Goal: Task Accomplishment & Management: Manage account settings

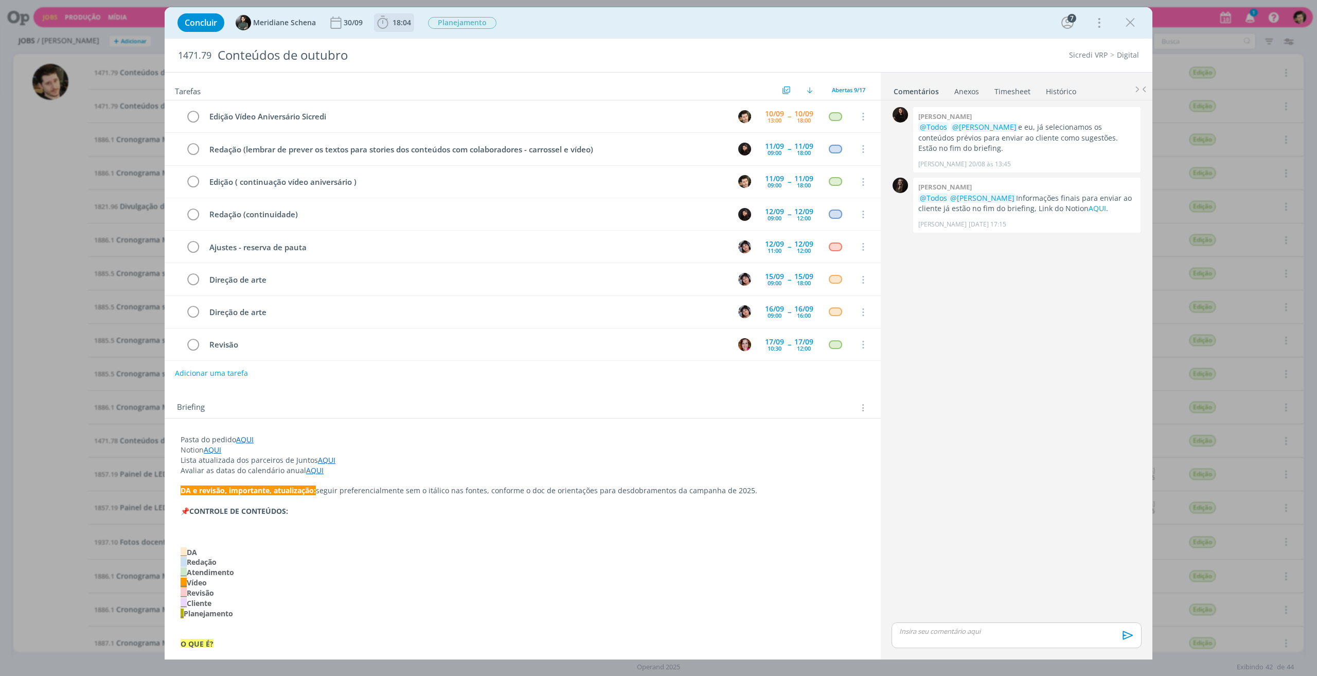
click at [380, 23] on icon "dialog" at bounding box center [382, 22] width 15 height 15
click at [412, 45] on span "Iniciar" at bounding box center [417, 45] width 22 height 7
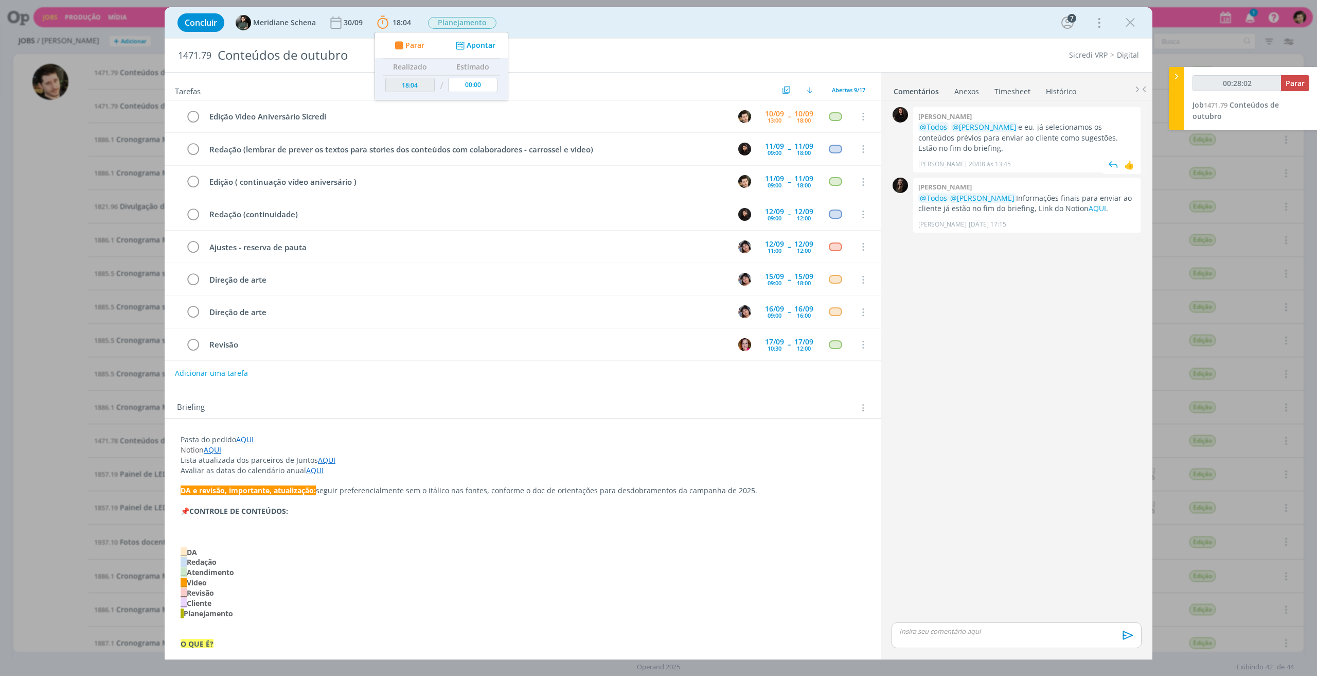
type input "00:29:02"
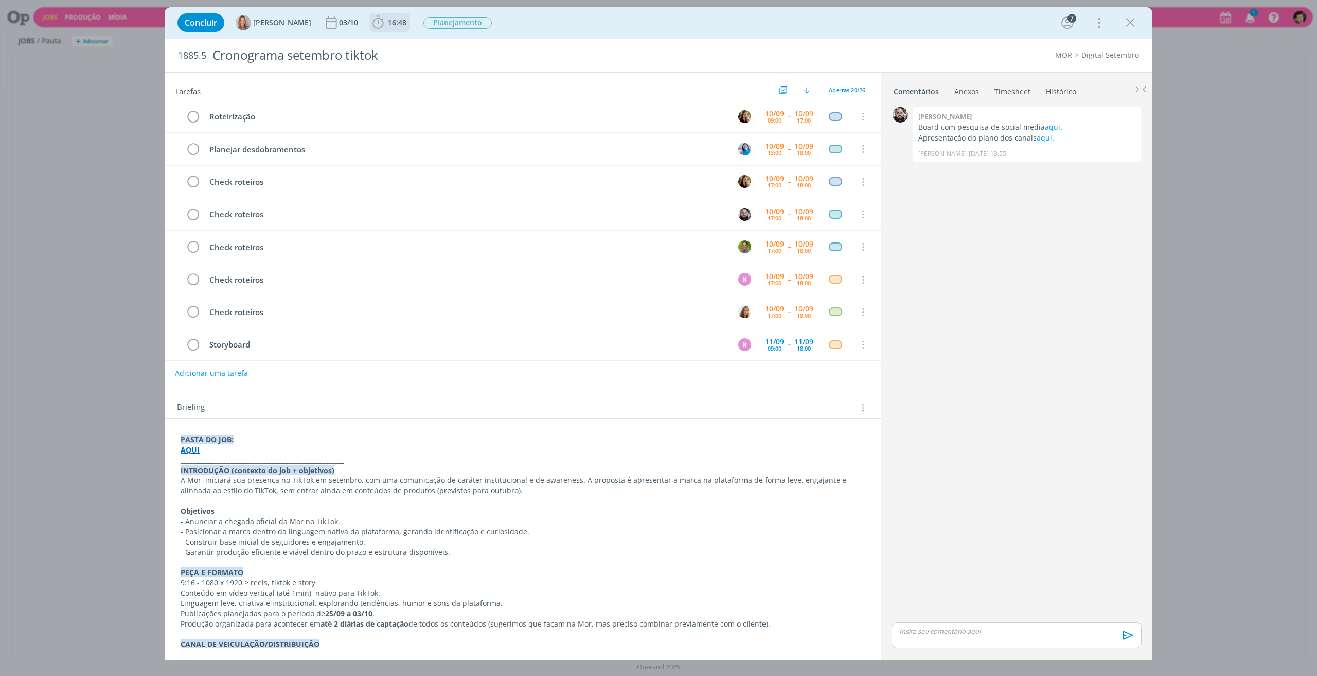
click at [390, 15] on span "16:48" at bounding box center [389, 22] width 38 height 15
click at [478, 42] on button "Apontar" at bounding box center [470, 45] width 43 height 11
click at [480, 42] on button "Apontar" at bounding box center [470, 45] width 43 height 11
click at [481, 42] on button "Apontar" at bounding box center [470, 45] width 43 height 11
type input "01:15"
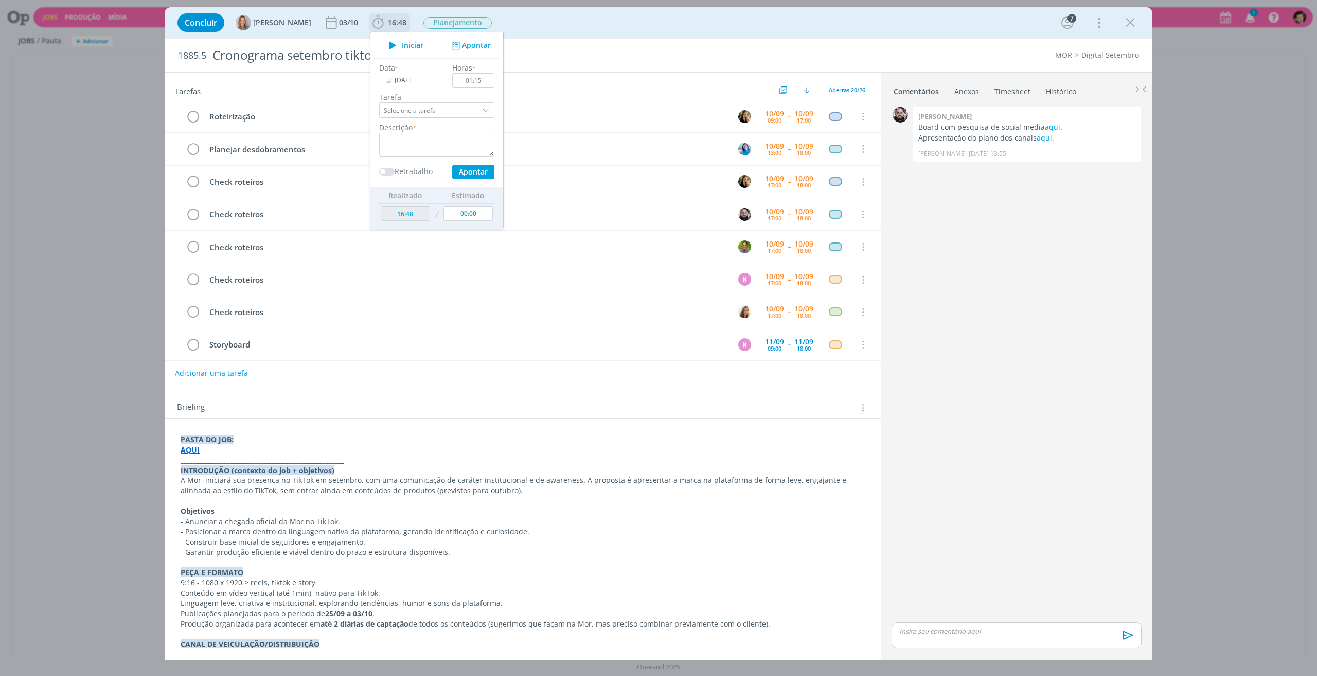
click at [482, 109] on div "dialog" at bounding box center [486, 109] width 15 height 15
click at [380, 89] on div "Data * 10/09/2025 Horas * 01:15 Tarefa Selecione a tarefa Abertas Roteirização …" at bounding box center [437, 120] width 126 height 117
click at [410, 152] on textarea "dialog" at bounding box center [436, 145] width 115 height 24
click at [1017, 88] on link "Timesheet" at bounding box center [1012, 89] width 37 height 15
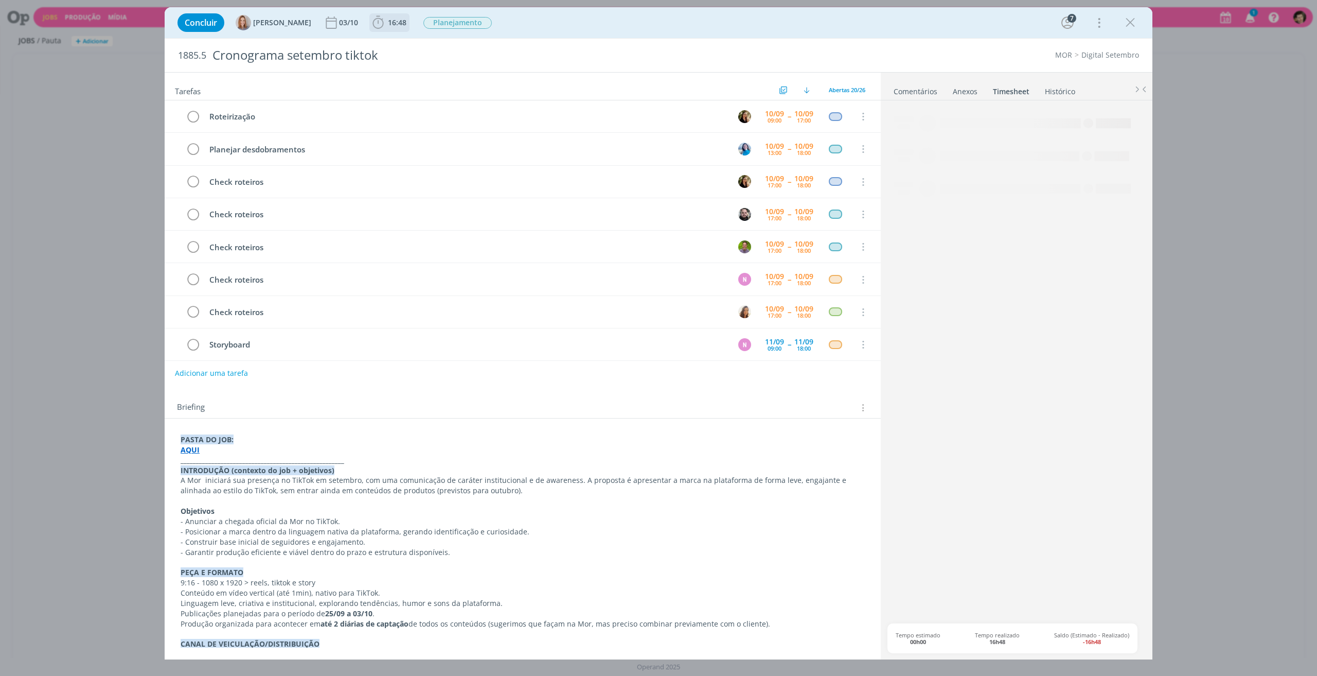
click at [388, 26] on span "16:48" at bounding box center [397, 22] width 19 height 10
click at [480, 45] on button "Apontar" at bounding box center [470, 45] width 43 height 11
click at [447, 145] on textarea "Conversa com" at bounding box center [436, 145] width 115 height 24
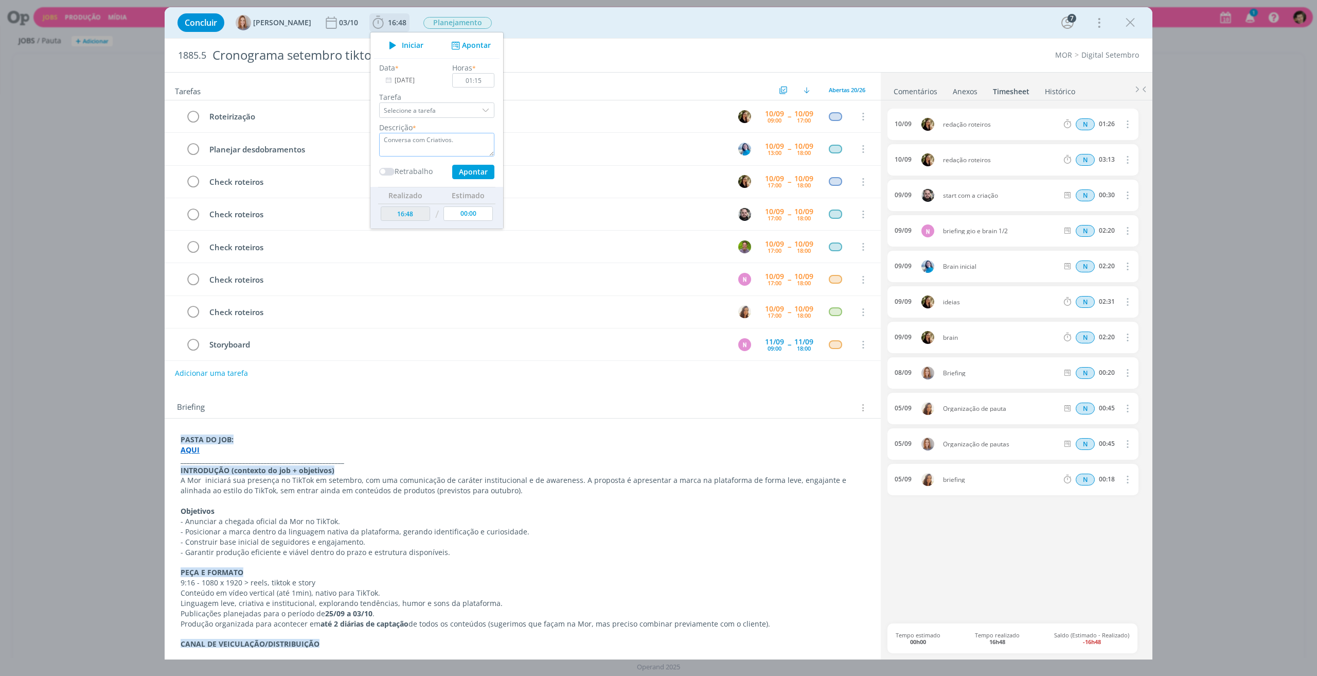
type textarea "Conversa com Criativos."
click at [472, 168] on button "Apontar" at bounding box center [473, 172] width 42 height 14
type input "18:03"
type input "00:00"
click at [850, 27] on div "Concluir Amanda Oliveira 03/10 18:03 Iniciar Apontar Data * 10/09/2025 Horas * …" at bounding box center [658, 22] width 972 height 25
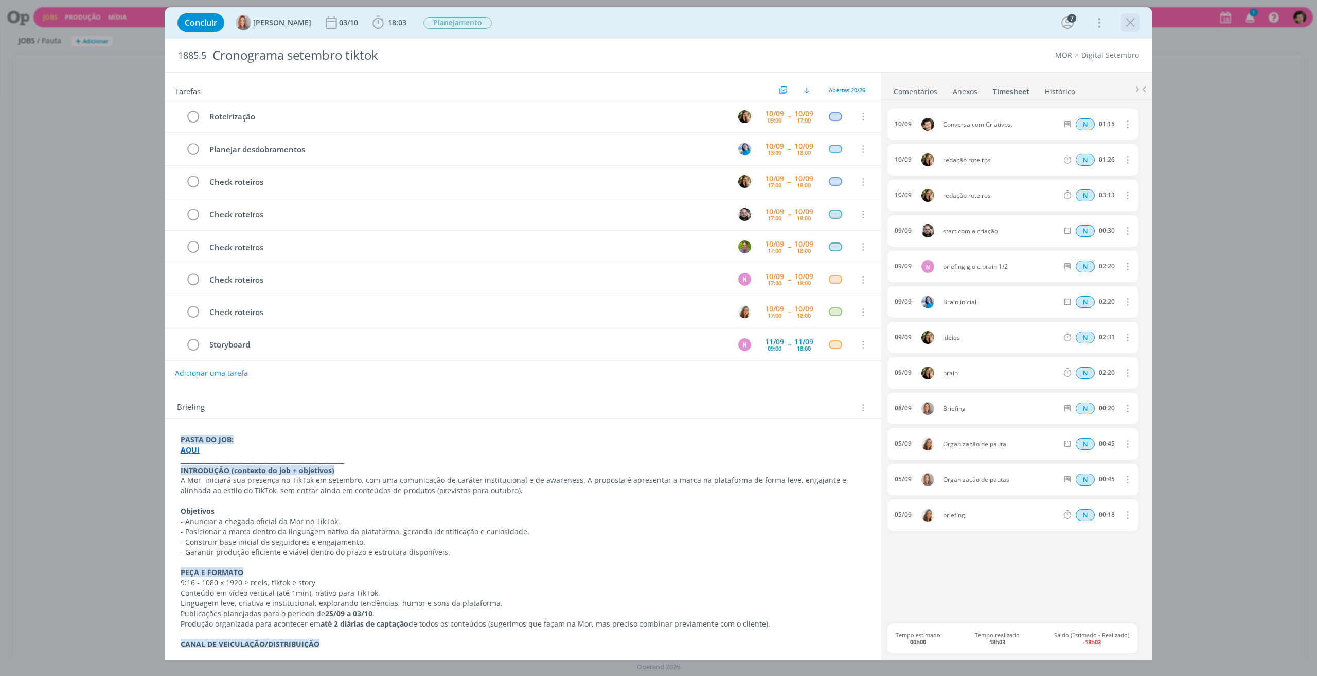
click at [1131, 25] on icon "dialog" at bounding box center [1130, 22] width 15 height 15
